Goal: Check status: Check status

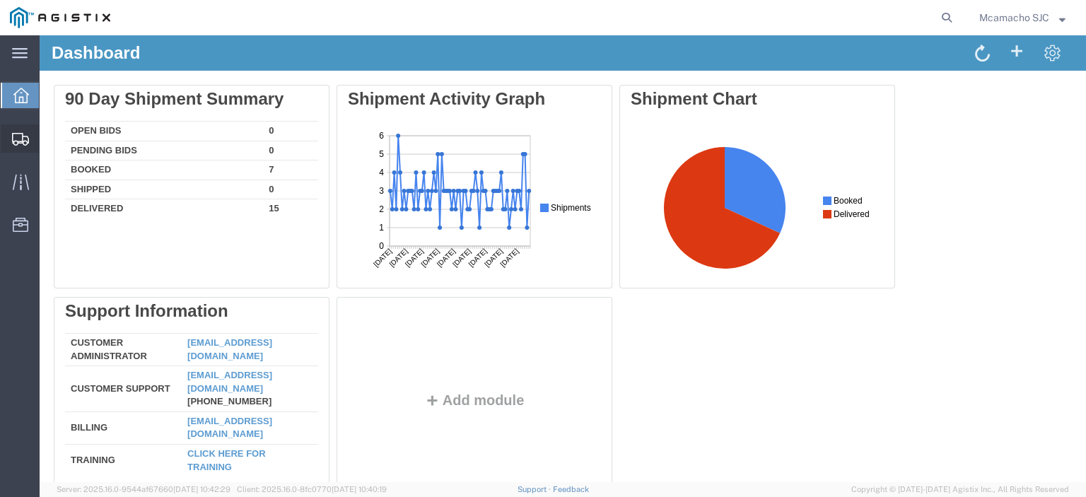
click at [49, 134] on span "Shipments" at bounding box center [44, 138] width 10 height 28
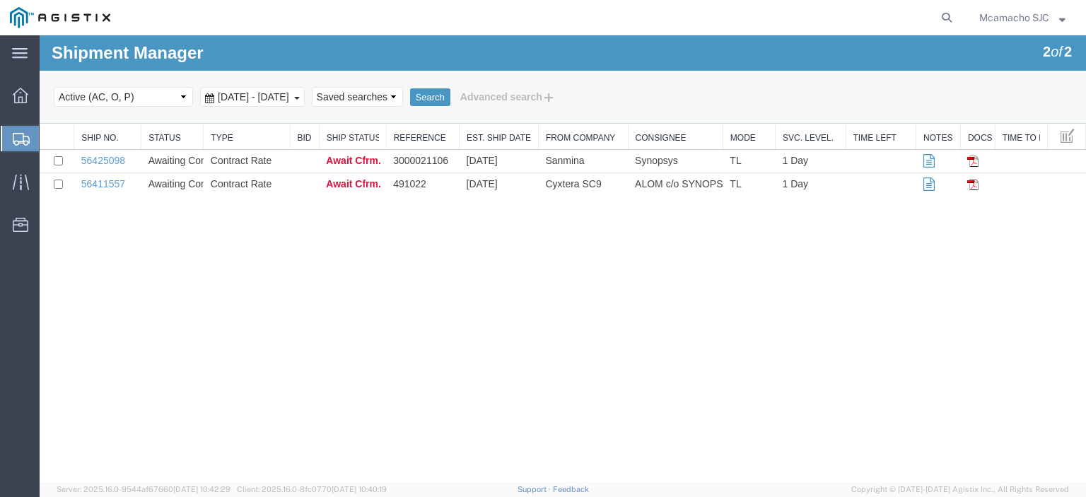
click at [155, 103] on select "Select status Active (AC, O, P) All Approved Awaiting Confirmation (AC) Booked …" at bounding box center [123, 97] width 139 height 20
select select "ALL"
click at [54, 87] on select "Select status Active (AC, O, P) All Approved Awaiting Confirmation (AC) Booked …" at bounding box center [123, 97] width 139 height 20
click at [450, 98] on button "Search" at bounding box center [430, 97] width 40 height 18
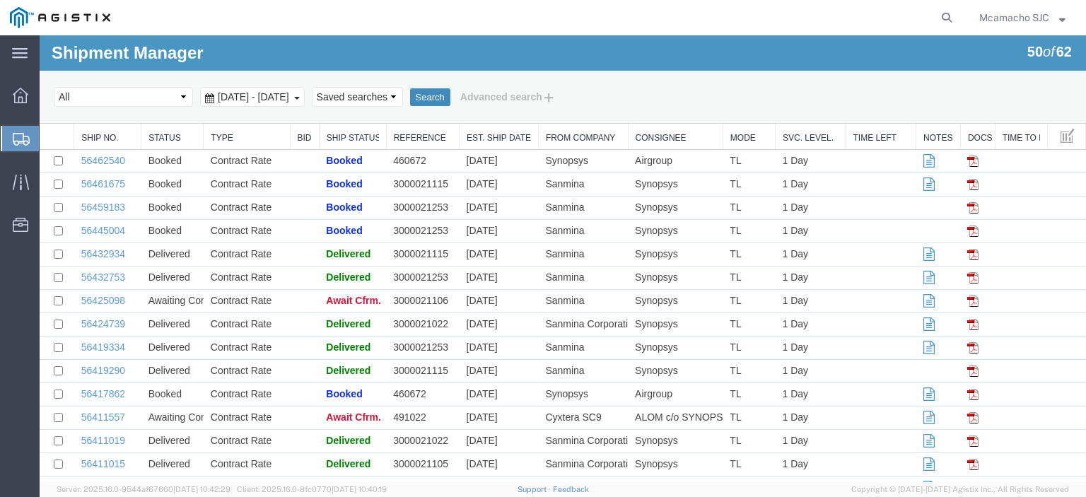
click at [450, 93] on button "Search" at bounding box center [430, 97] width 40 height 18
click at [25, 189] on div at bounding box center [21, 182] width 40 height 28
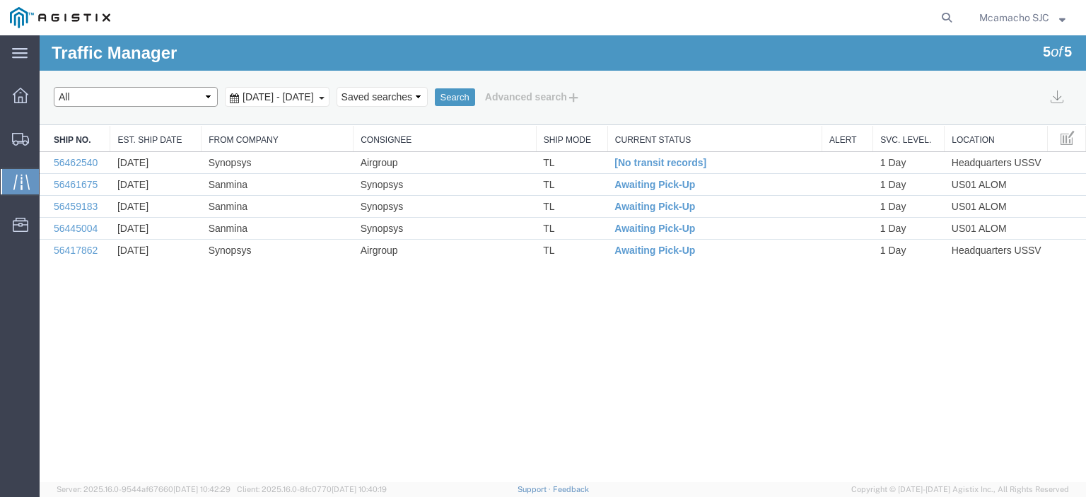
click at [114, 101] on select "Select status [No transit records] All Arrival Notice Available Arrival Notice …" at bounding box center [136, 97] width 164 height 20
click at [54, 87] on select "Select status [No transit records] All Arrival Notice Available Arrival Notice …" at bounding box center [136, 97] width 164 height 20
click at [475, 101] on button "Search" at bounding box center [455, 97] width 40 height 18
click at [48, 136] on span "Shipments" at bounding box center [44, 138] width 10 height 28
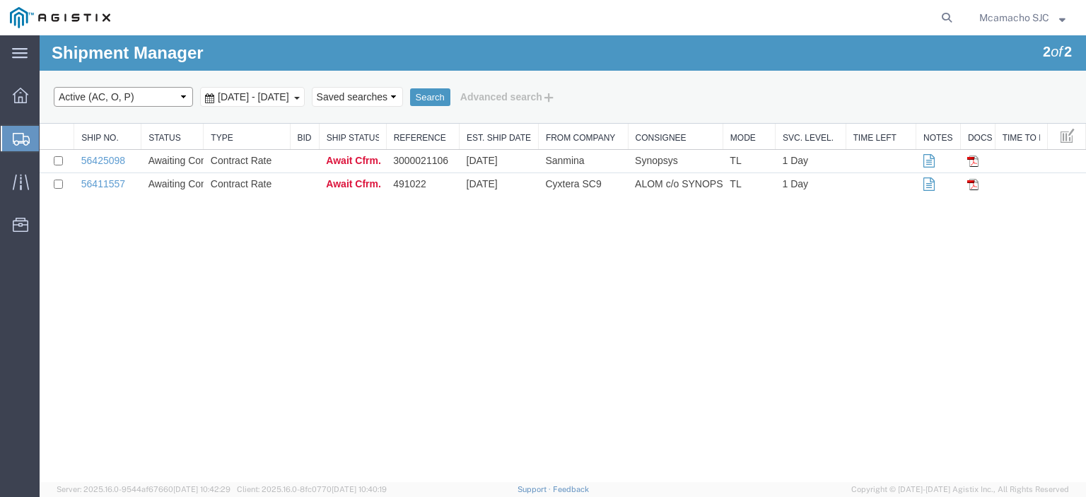
click at [150, 98] on select "Select status Active (AC, O, P) All Approved Awaiting Confirmation (AC) Booked …" at bounding box center [123, 97] width 139 height 20
select select "BOOK"
click at [54, 87] on select "Select status Active (AC, O, P) All Approved Awaiting Confirmation (AC) Booked …" at bounding box center [123, 97] width 139 height 20
click at [450, 100] on button "Search" at bounding box center [430, 97] width 40 height 18
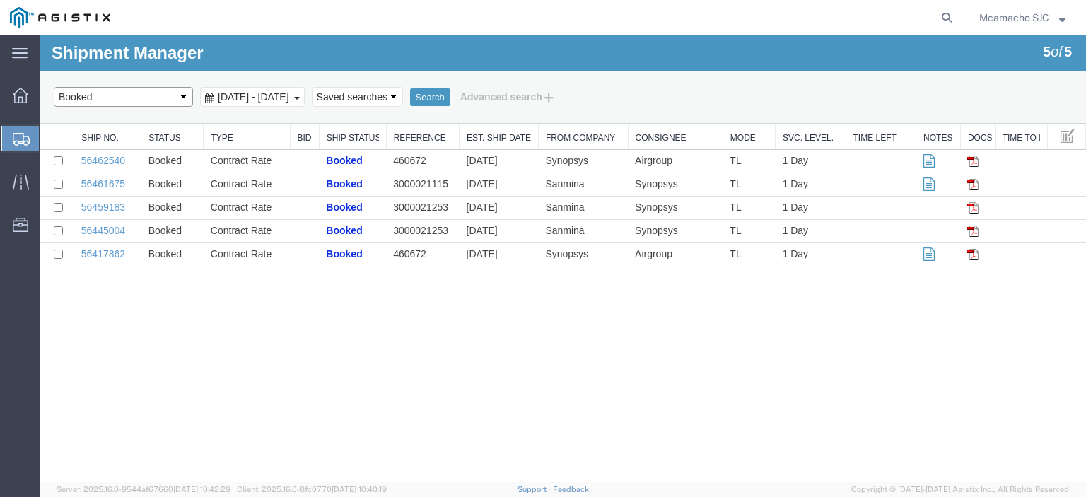
click at [123, 90] on select "Select status Active (AC, O, P) All Approved Awaiting Confirmation (AC) Booked …" at bounding box center [123, 97] width 139 height 20
select select "ALL"
click at [54, 87] on select "Select status Active (AC, O, P) All Approved Awaiting Confirmation (AC) Booked …" at bounding box center [123, 97] width 139 height 20
click at [494, 87] on div "Select status Active (AC, O, P) All Approved Awaiting Confirmation (AC) Booked …" at bounding box center [563, 97] width 1018 height 24
